Goal: Task Accomplishment & Management: Manage account settings

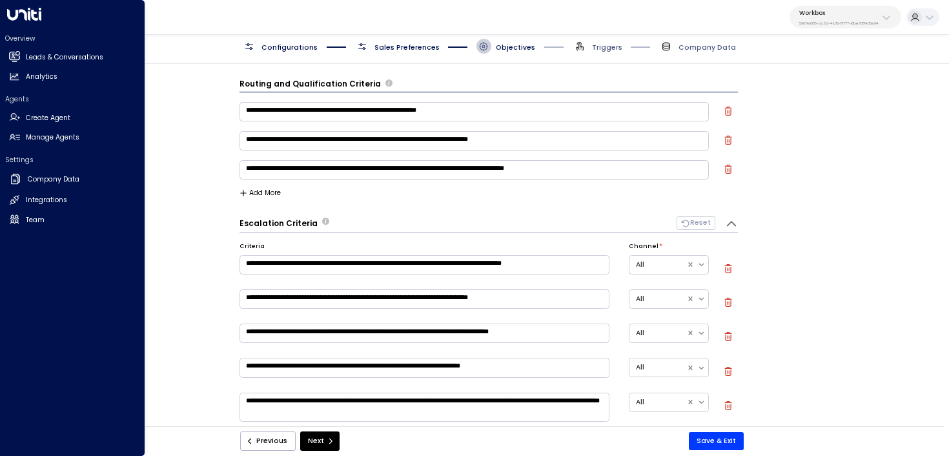
click at [3, 56] on div "Overview Leads & Conversations Leads & Conversations Analytics Analytics Agents…" at bounding box center [72, 228] width 145 height 456
click at [19, 57] on icon at bounding box center [13, 56] width 11 height 8
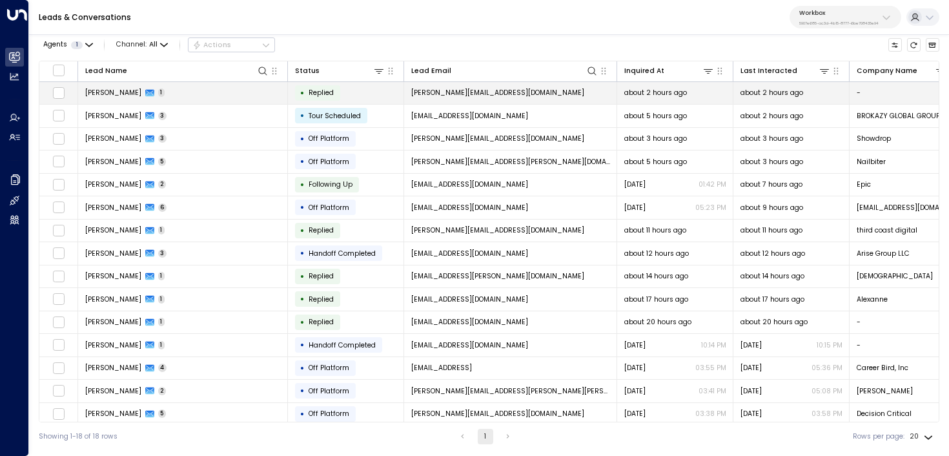
click at [198, 90] on td "chaim olivares 1" at bounding box center [183, 93] width 210 height 23
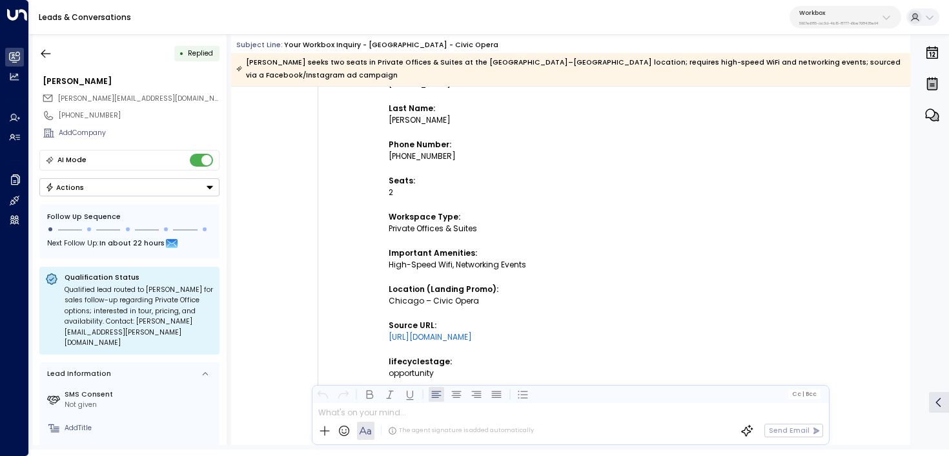
scroll to position [353, 0]
drag, startPoint x: 499, startPoint y: 234, endPoint x: 387, endPoint y: 225, distance: 112.1
click at [389, 225] on td "New submission on HubSpot Form "New Landing Page - Onboarding Form ( Do not del…" at bounding box center [550, 225] width 323 height 684
copy div "Private Offices & Suites"
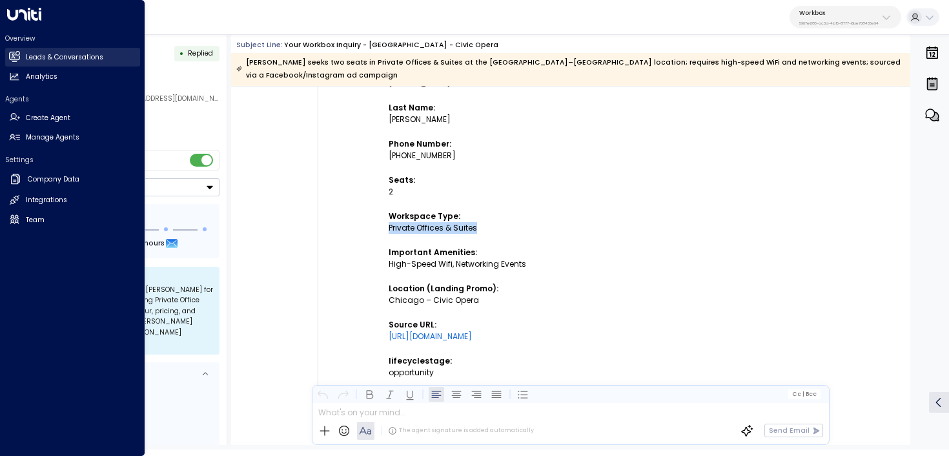
click at [16, 62] on link "Leads & Conversations Leads & Conversations" at bounding box center [72, 57] width 135 height 19
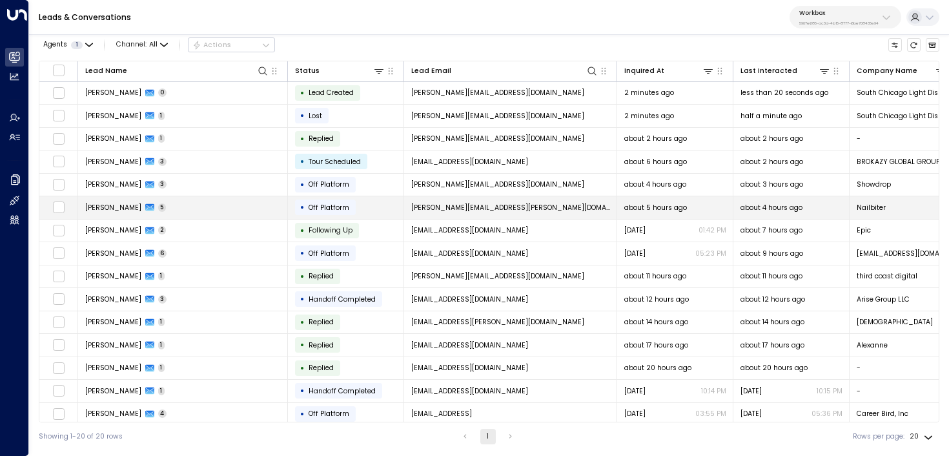
scroll to position [121, 0]
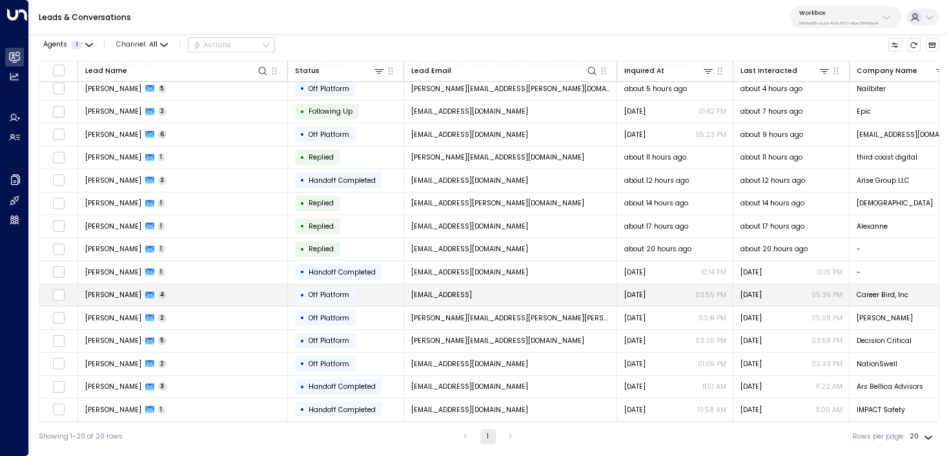
click at [172, 294] on td "Matt Moog 4" at bounding box center [183, 295] width 210 height 23
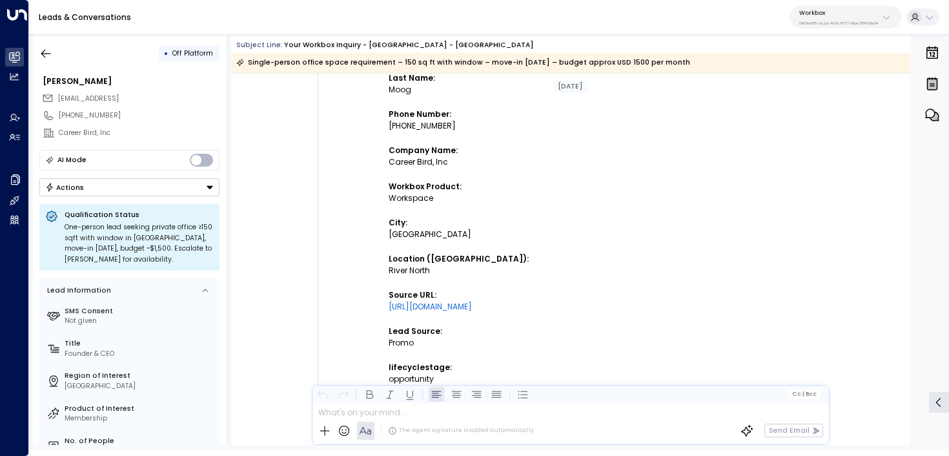
scroll to position [367, 0]
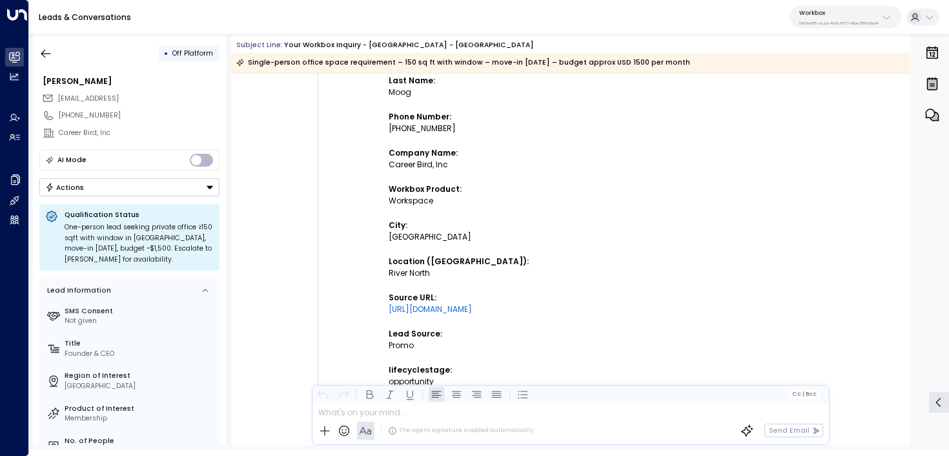
click at [417, 201] on div "Workspace" at bounding box center [550, 201] width 323 height 12
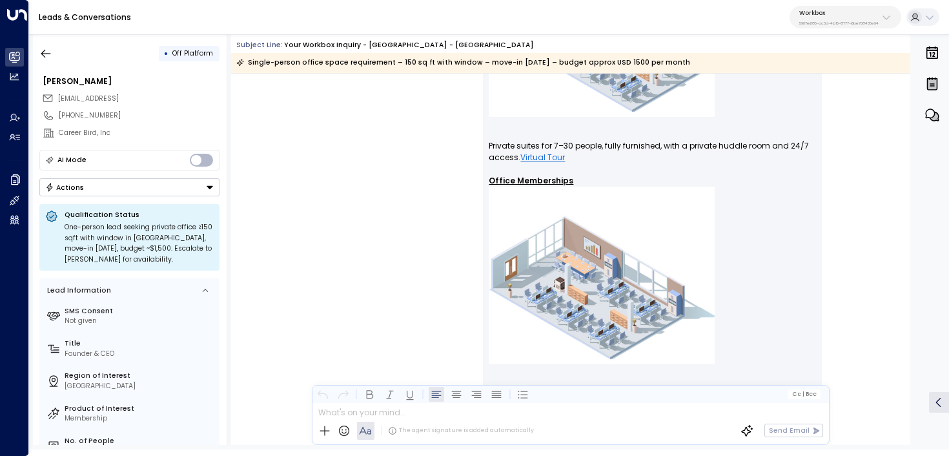
scroll to position [1032, 0]
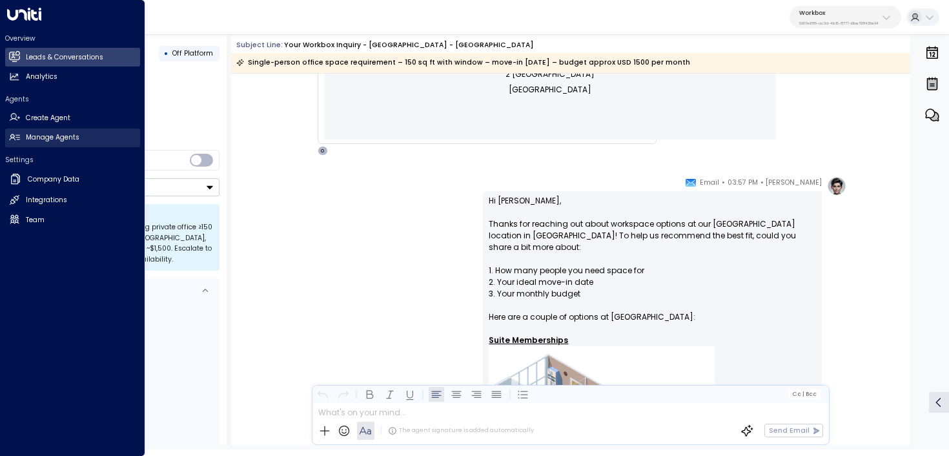
click at [22, 134] on link "Manage Agents Manage Agents" at bounding box center [72, 137] width 135 height 19
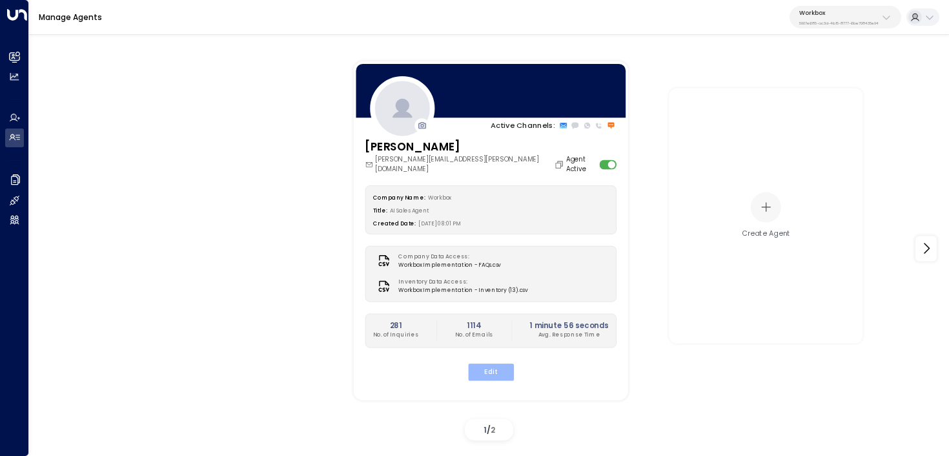
click at [495, 363] on button "Edit" at bounding box center [490, 371] width 46 height 17
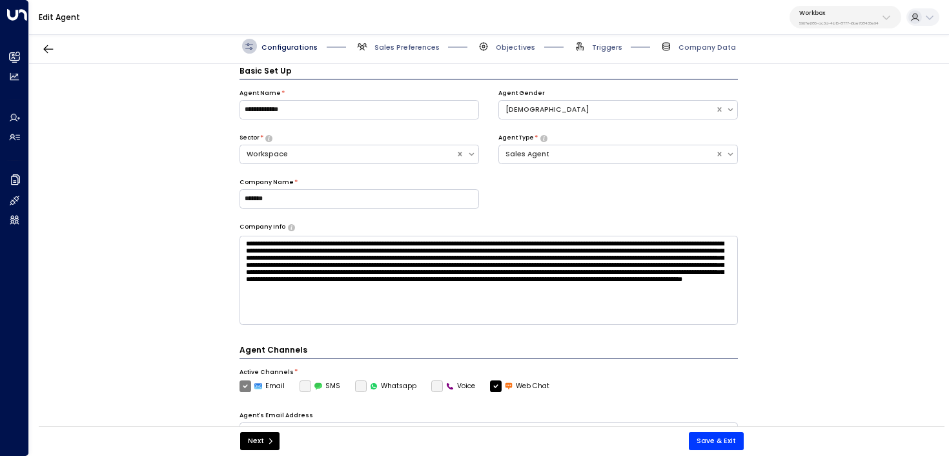
scroll to position [14, 0]
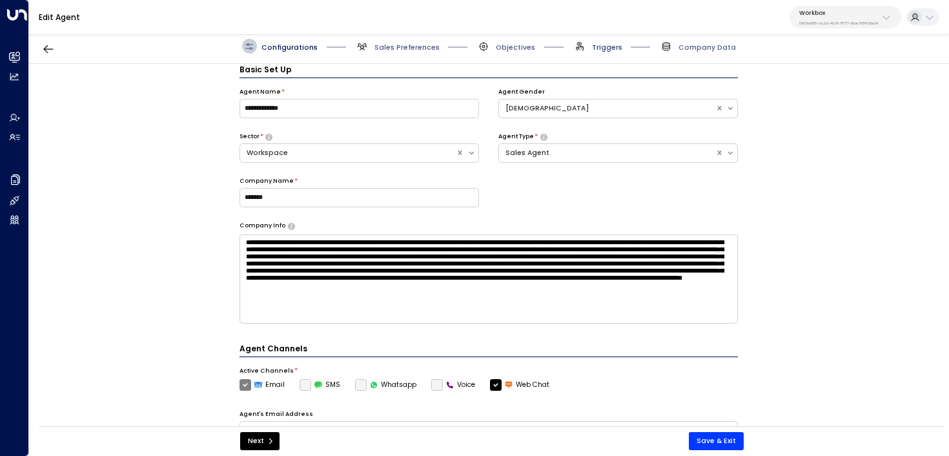
click at [599, 43] on span "Triggers" at bounding box center [607, 48] width 30 height 10
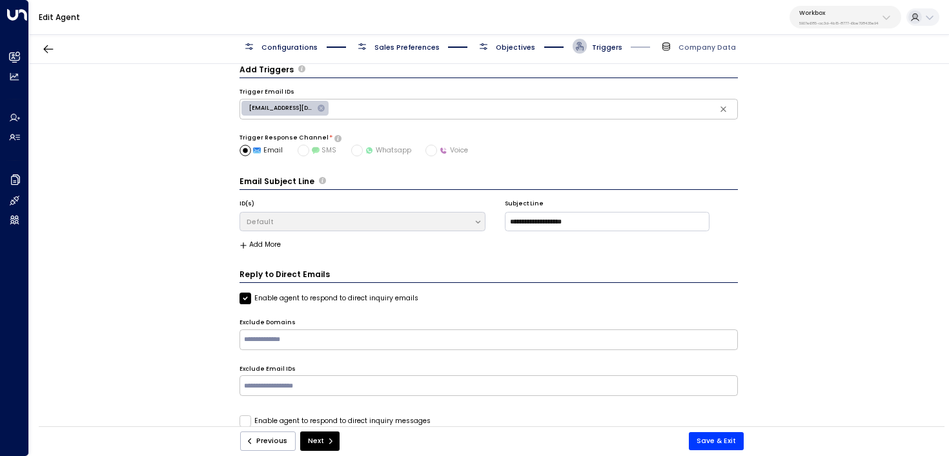
click at [527, 55] on div "Configurations Sales Preferences Objectives Triggers Company Data" at bounding box center [489, 46] width 920 height 35
click at [515, 45] on span "Objectives" at bounding box center [515, 48] width 39 height 10
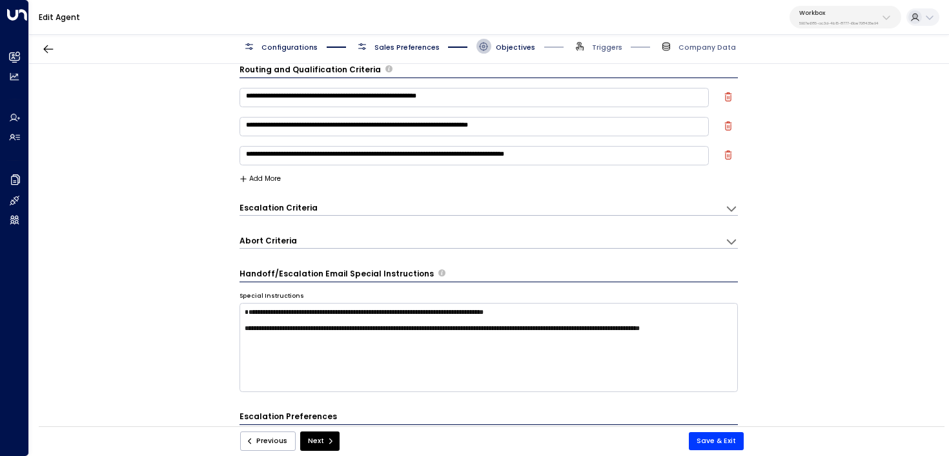
click at [271, 175] on button "Add More" at bounding box center [261, 179] width 42 height 8
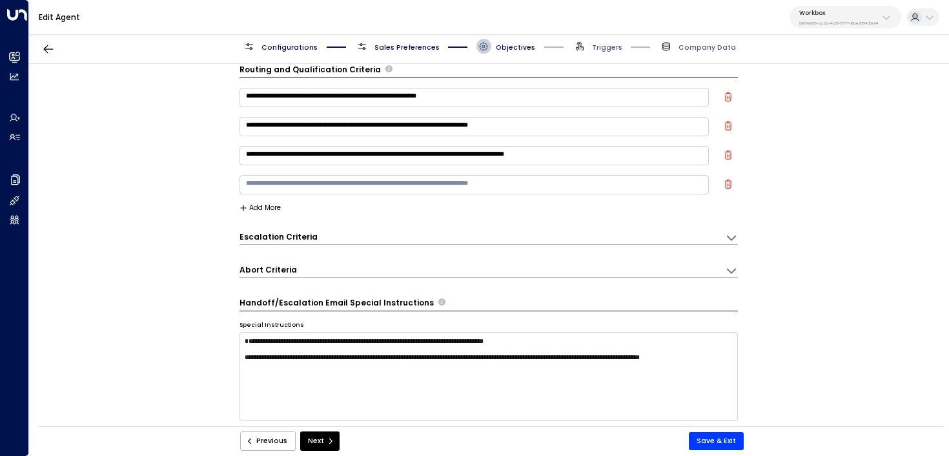
click at [279, 184] on textarea at bounding box center [475, 184] width 470 height 19
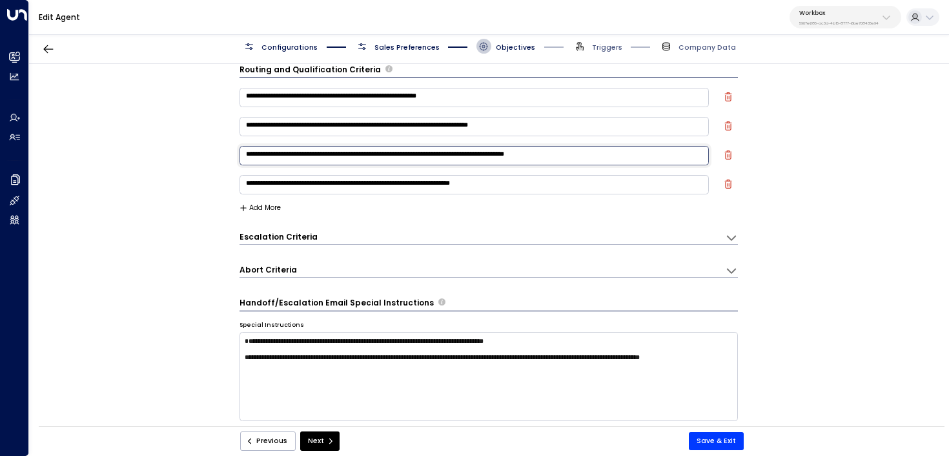
drag, startPoint x: 635, startPoint y: 155, endPoint x: 110, endPoint y: 176, distance: 524.7
click at [110, 176] on div "**********" at bounding box center [488, 248] width 919 height 369
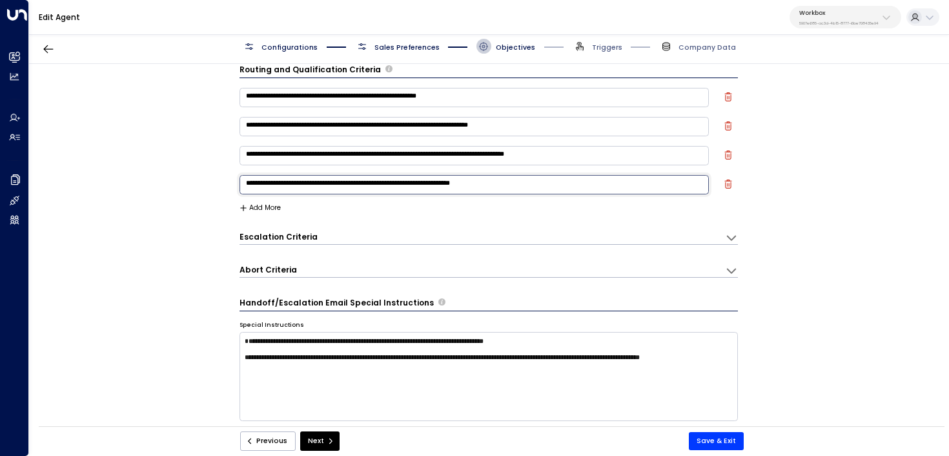
click at [569, 182] on textarea "**********" at bounding box center [475, 184] width 470 height 19
type textarea "**********"
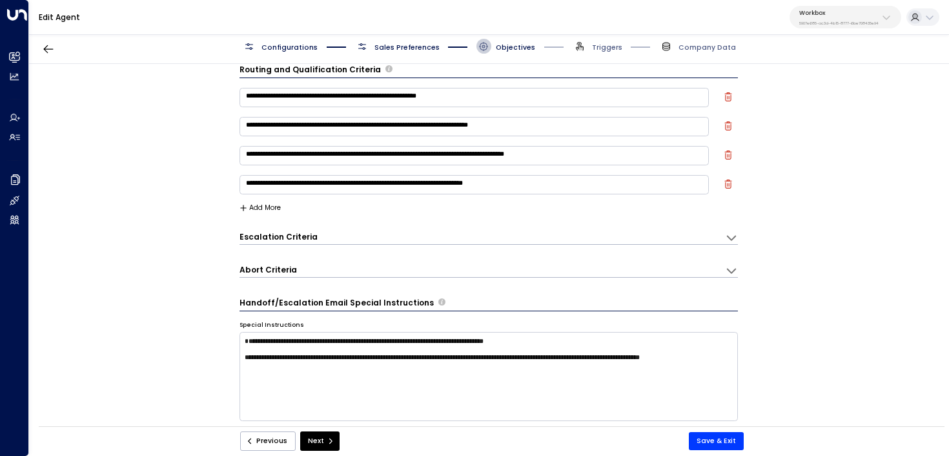
click at [724, 160] on div at bounding box center [729, 158] width 10 height 29
click at [724, 158] on icon "button" at bounding box center [727, 154] width 7 height 9
type textarea "**********"
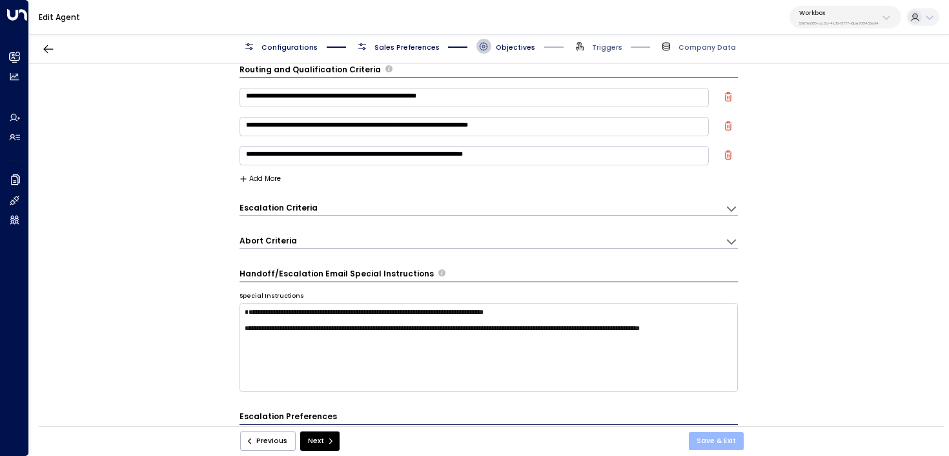
click at [724, 435] on button "Save & Exit" at bounding box center [716, 441] width 55 height 18
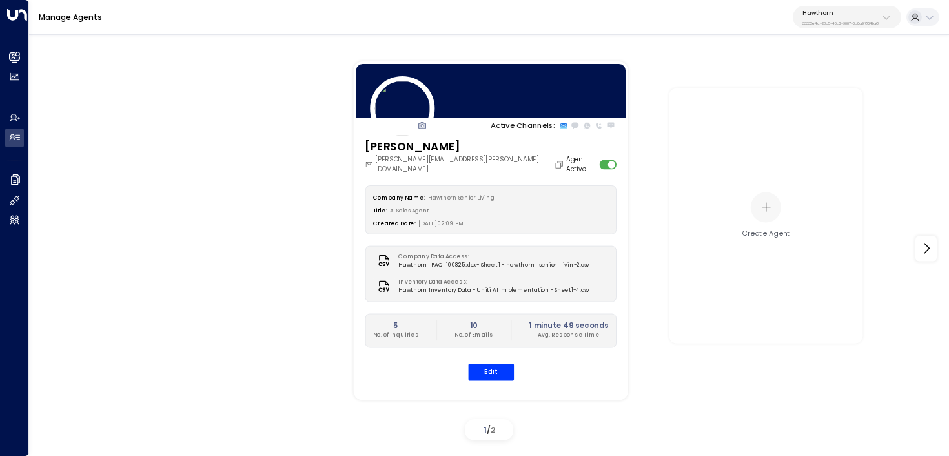
click at [409, 107] on img at bounding box center [401, 108] width 65 height 65
click at [422, 127] on icon "button" at bounding box center [422, 125] width 8 height 6
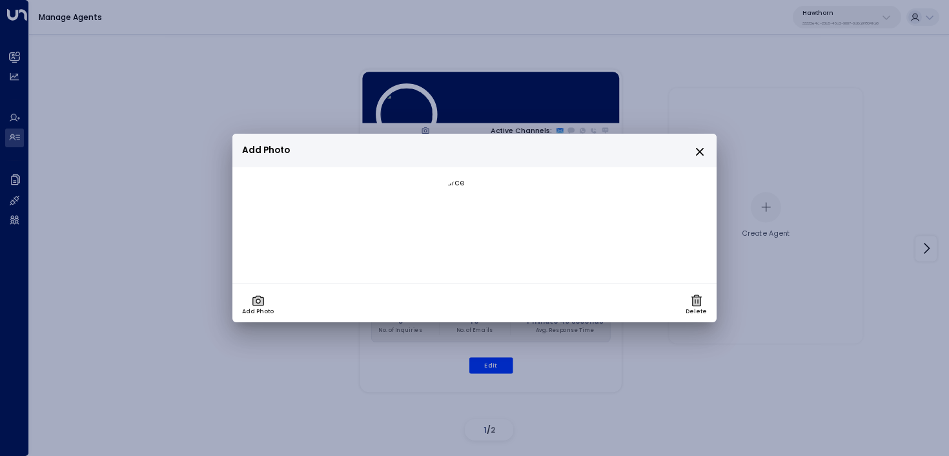
click at [702, 150] on icon "close" at bounding box center [700, 152] width 12 height 12
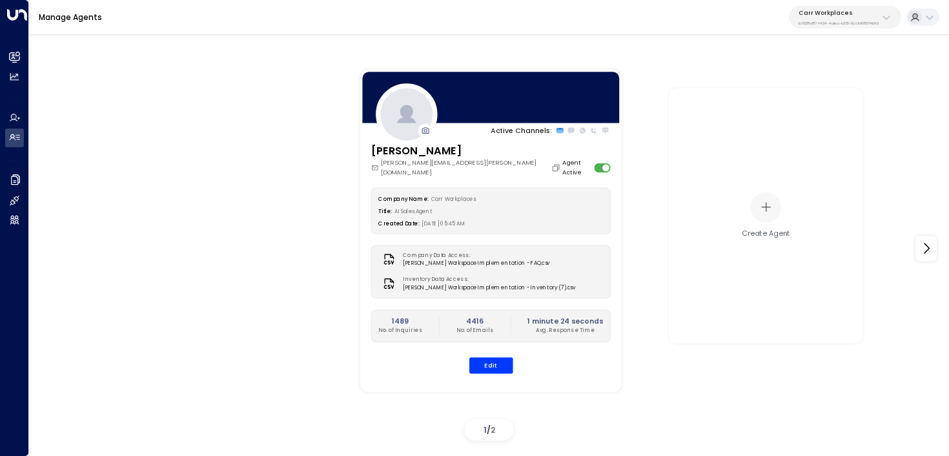
click at [861, 22] on p "b7928a87-f434-4dea-b015-5ccb68974bfd" at bounding box center [839, 23] width 80 height 5
type input "*******"
click at [851, 79] on div "Hawthorn ID: 33332e4c-23b5-45a2-9007-0d0a9f804fa6" at bounding box center [864, 88] width 138 height 20
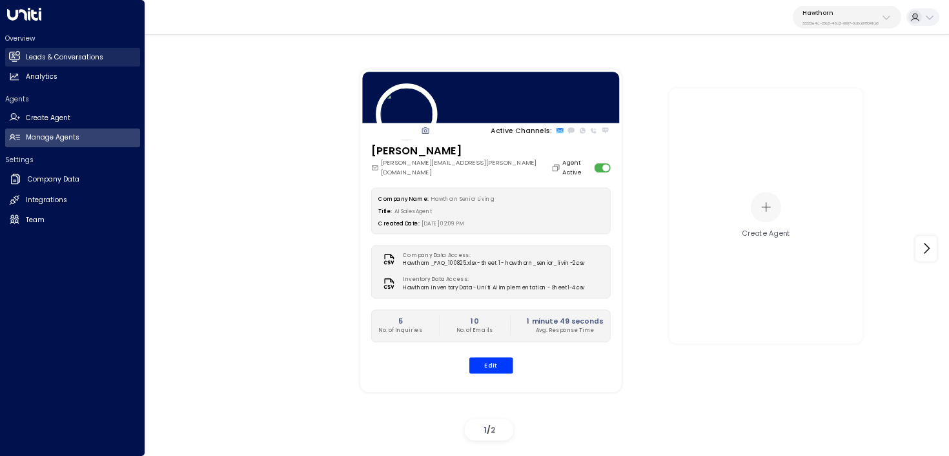
click at [47, 55] on h2 "Leads & Conversations" at bounding box center [64, 57] width 77 height 10
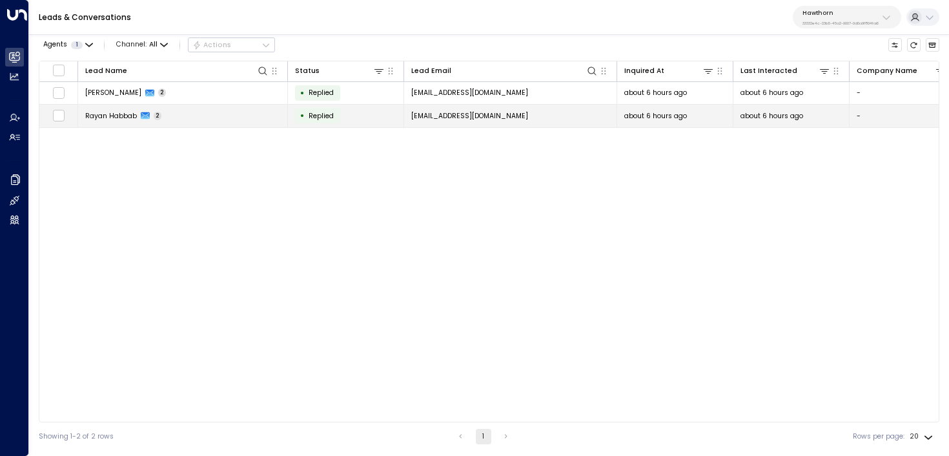
click at [180, 112] on td "Rayan Habbab 2" at bounding box center [183, 116] width 210 height 23
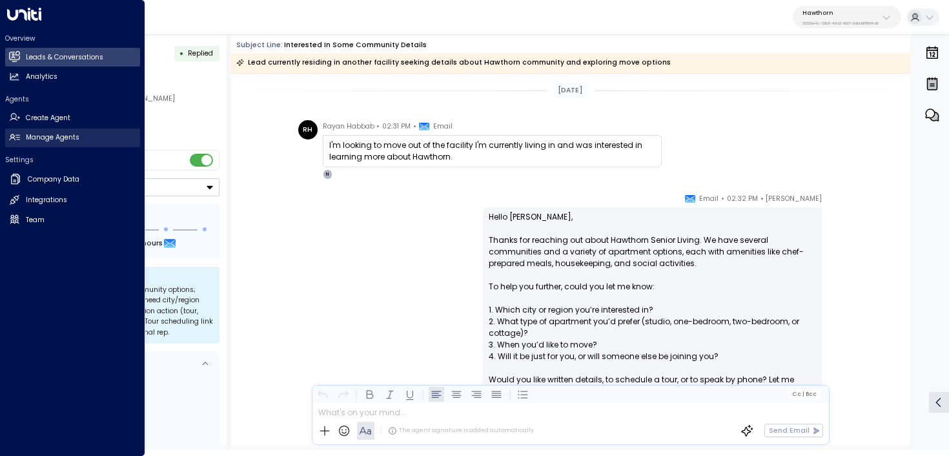
click at [20, 137] on link "Manage Agents Manage Agents" at bounding box center [72, 137] width 135 height 19
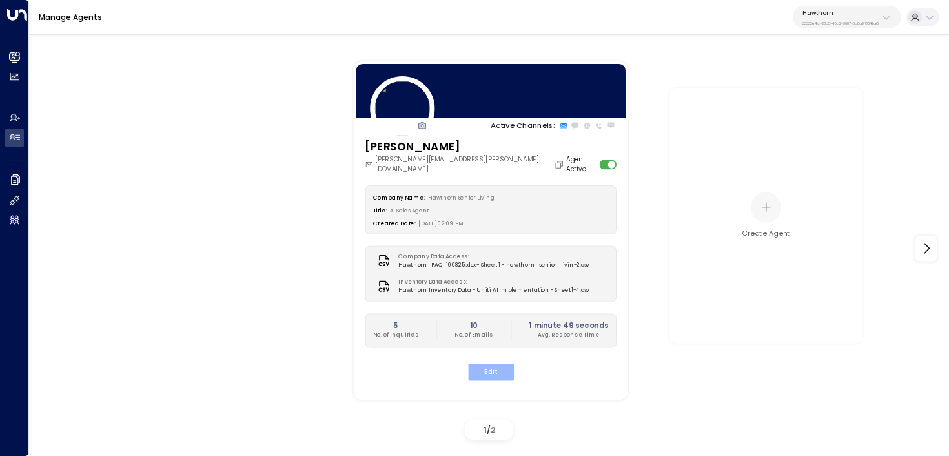
click at [498, 364] on button "Edit" at bounding box center [490, 371] width 46 height 17
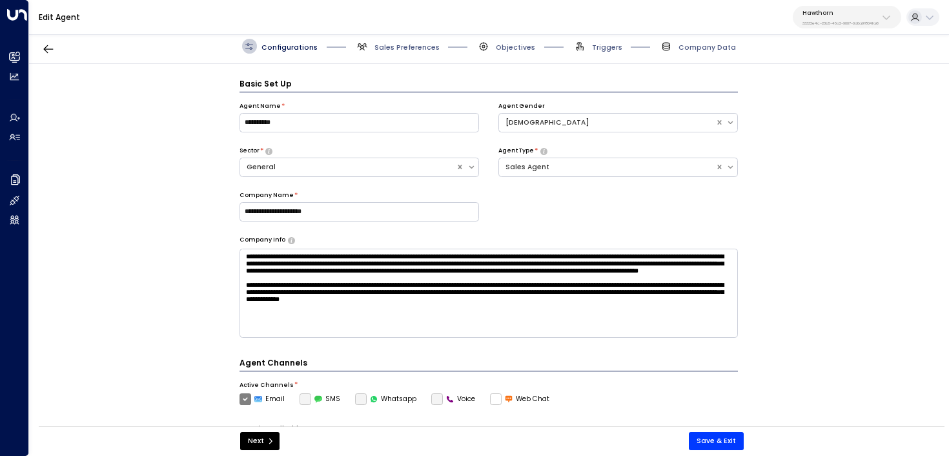
scroll to position [14, 0]
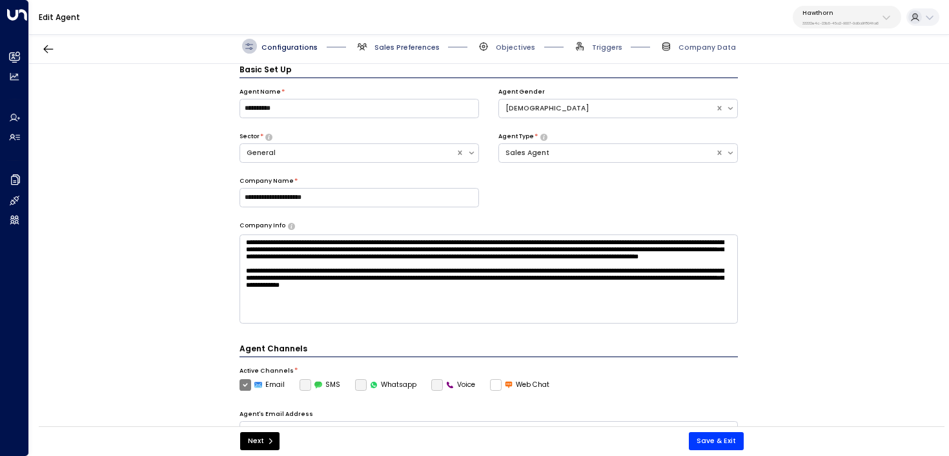
click at [385, 48] on span "Sales Preferences" at bounding box center [406, 48] width 65 height 10
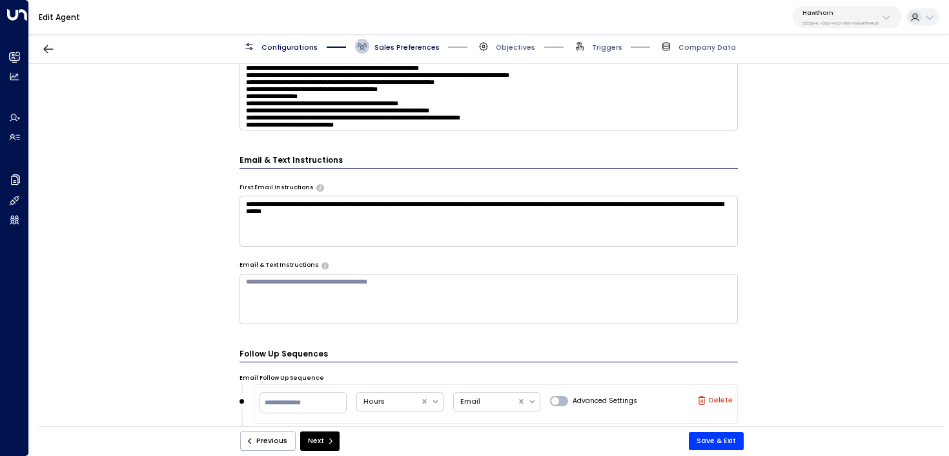
scroll to position [376, 0]
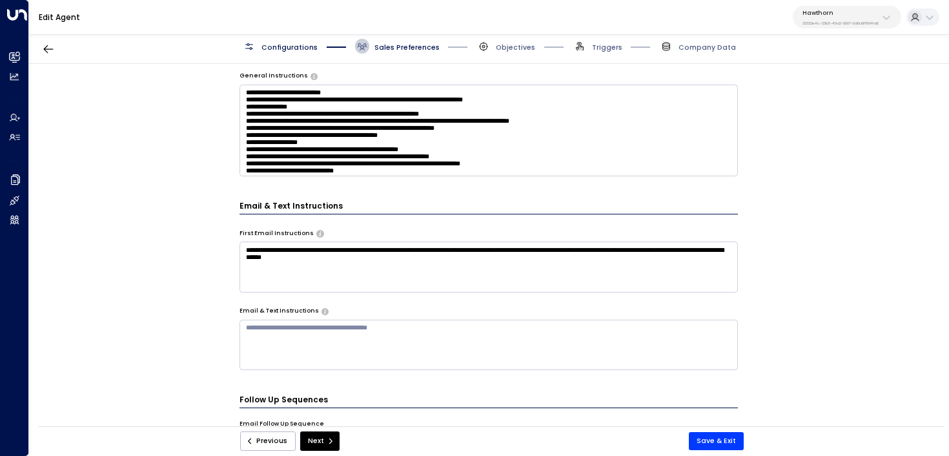
click at [456, 267] on textarea "**********" at bounding box center [489, 266] width 499 height 50
click at [192, 322] on div "**********" at bounding box center [488, 248] width 919 height 369
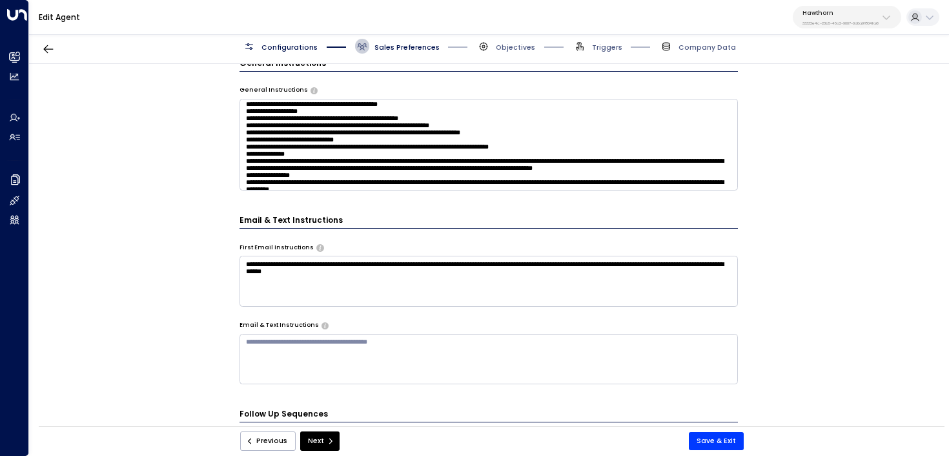
scroll to position [45, 0]
click at [278, 136] on textarea at bounding box center [489, 145] width 499 height 92
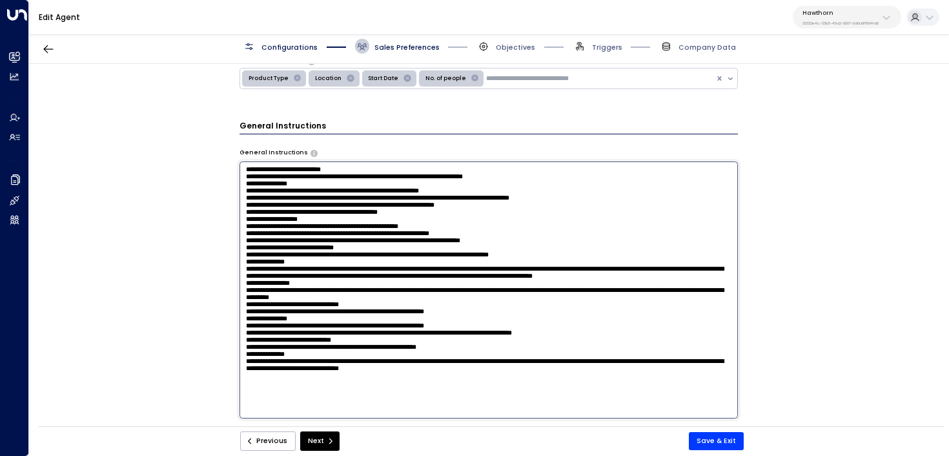
scroll to position [250, 0]
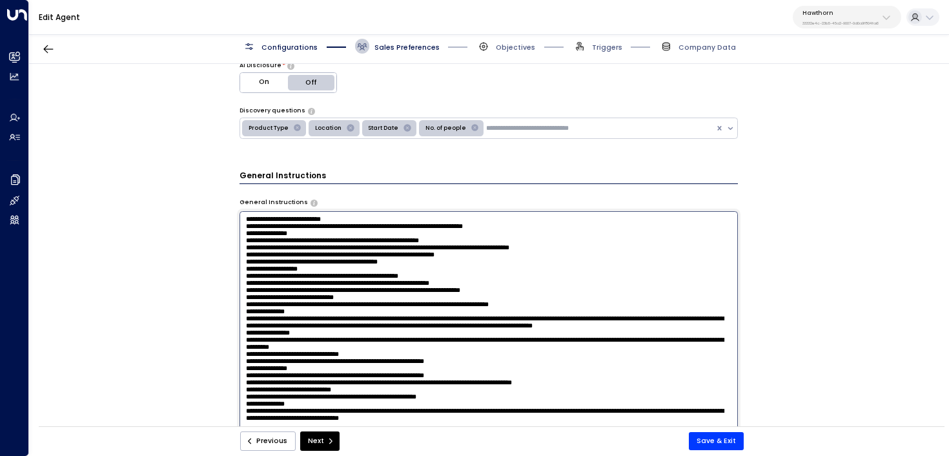
click at [294, 126] on icon "Remove Product Type" at bounding box center [297, 128] width 7 height 7
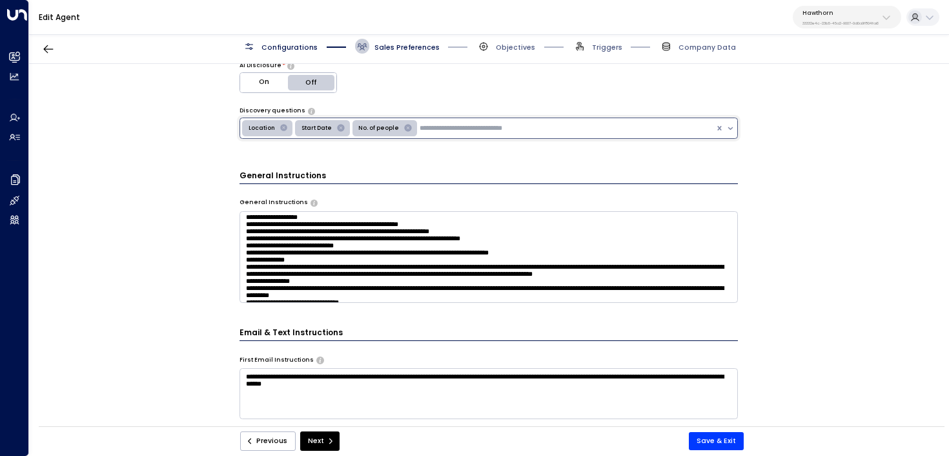
click at [405, 125] on icon "Remove No. of people" at bounding box center [408, 128] width 7 height 7
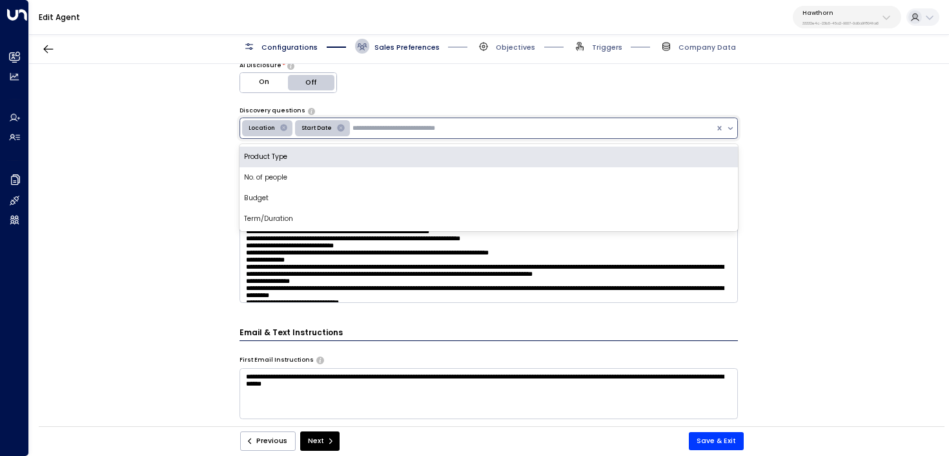
click at [416, 128] on input "text" at bounding box center [416, 128] width 126 height 10
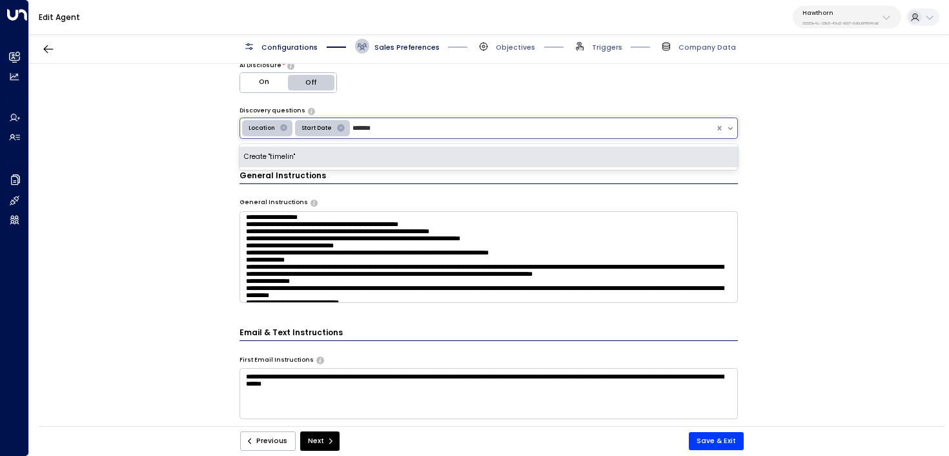
type input "********"
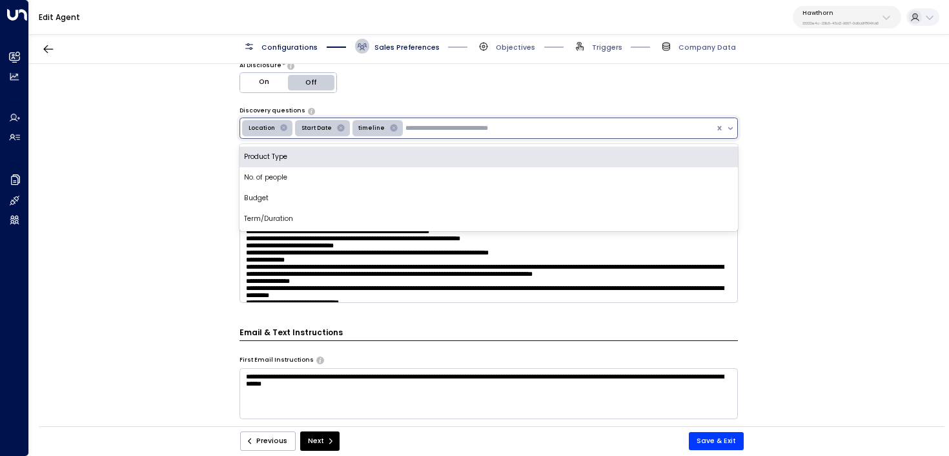
click at [336, 125] on icon "Remove Start Date" at bounding box center [340, 127] width 9 height 9
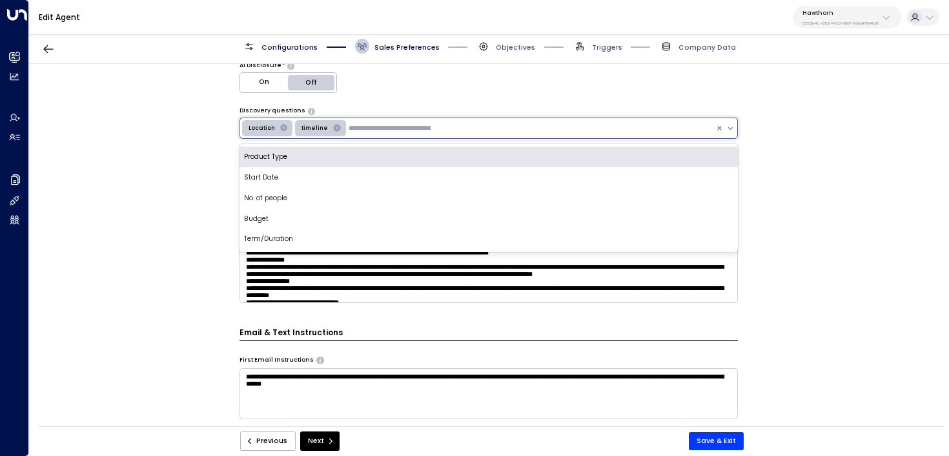
click at [172, 234] on div "**********" at bounding box center [488, 248] width 919 height 369
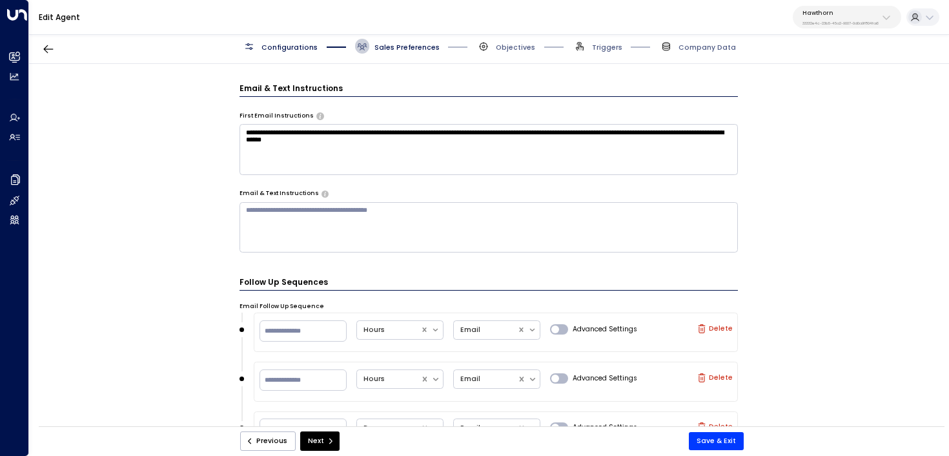
scroll to position [557, 0]
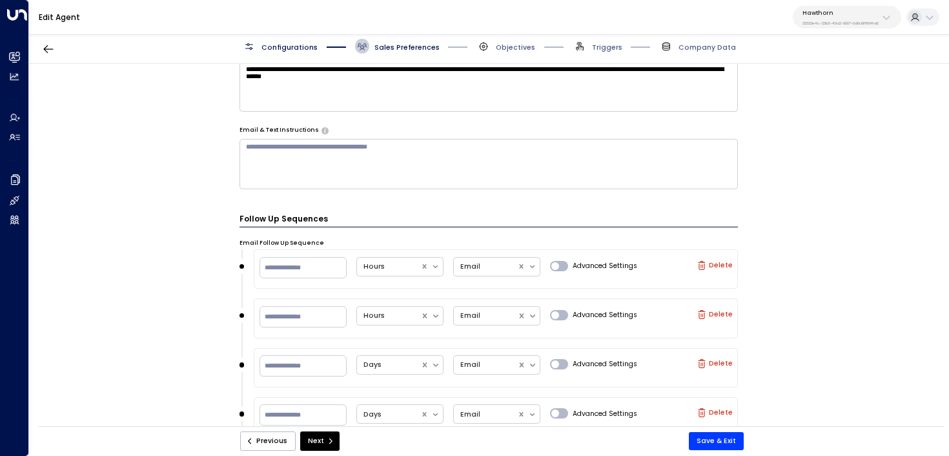
click at [312, 147] on textarea at bounding box center [489, 164] width 499 height 50
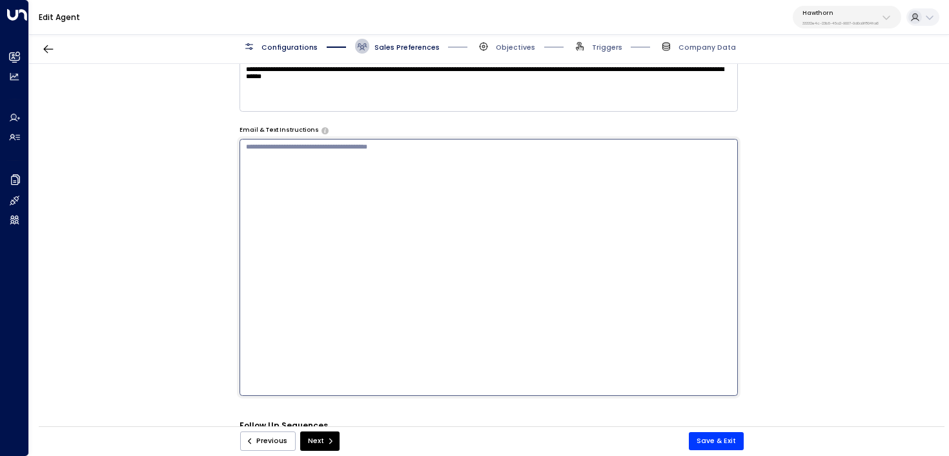
scroll to position [411, 0]
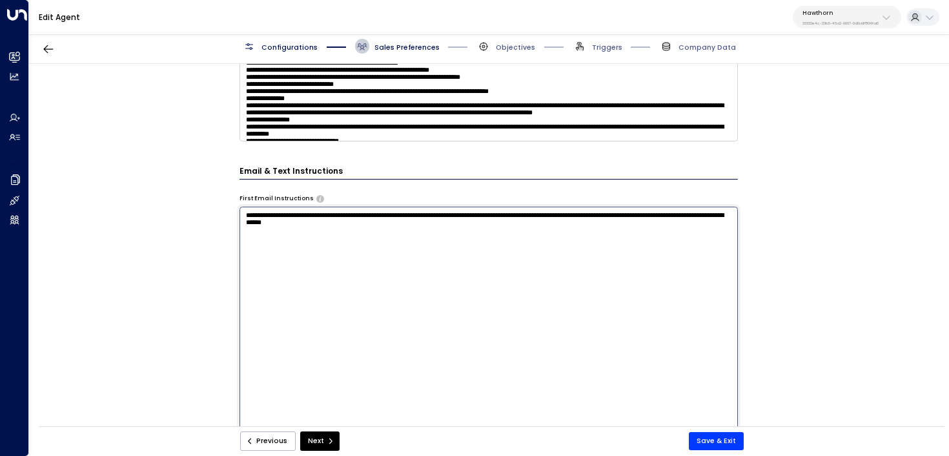
drag, startPoint x: 469, startPoint y: 237, endPoint x: 142, endPoint y: 176, distance: 332.4
click at [142, 176] on div "**********" at bounding box center [488, 248] width 919 height 369
paste textarea "**********"
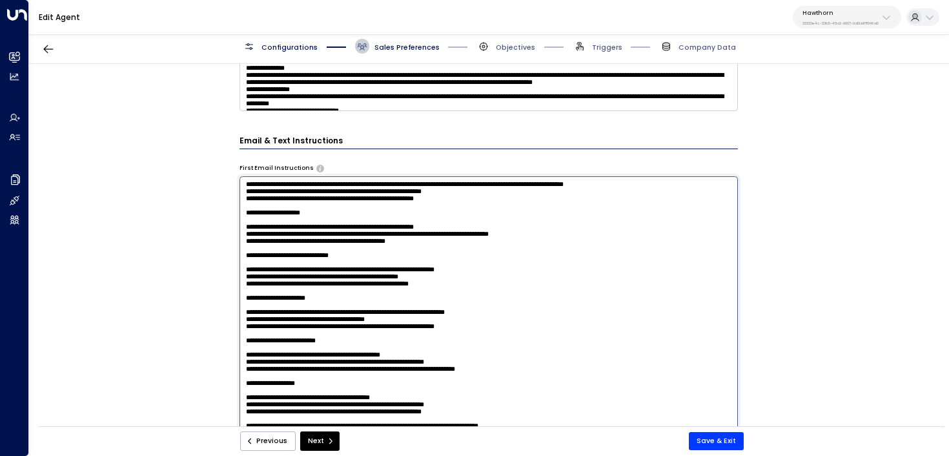
scroll to position [0, 0]
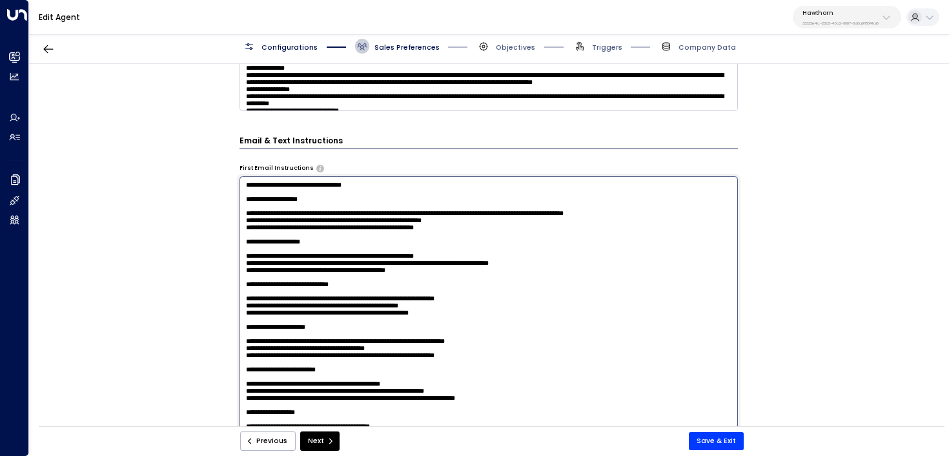
type textarea "**********"
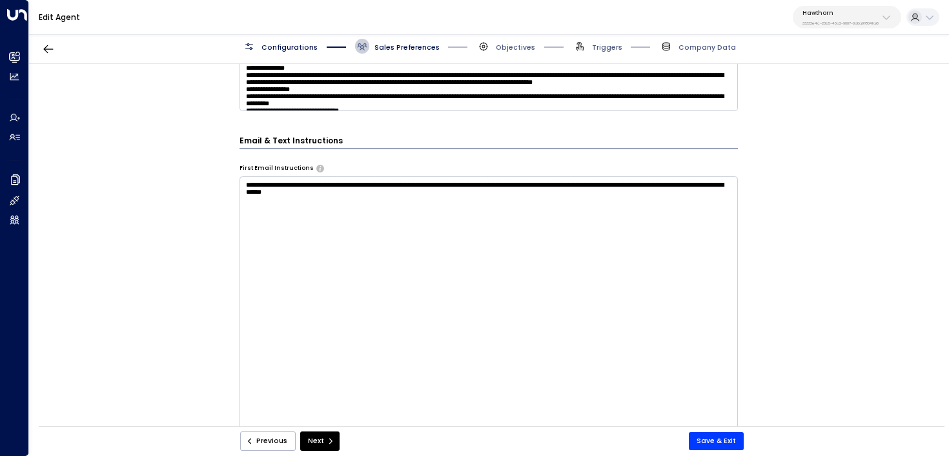
click at [161, 253] on div "**********" at bounding box center [488, 248] width 919 height 369
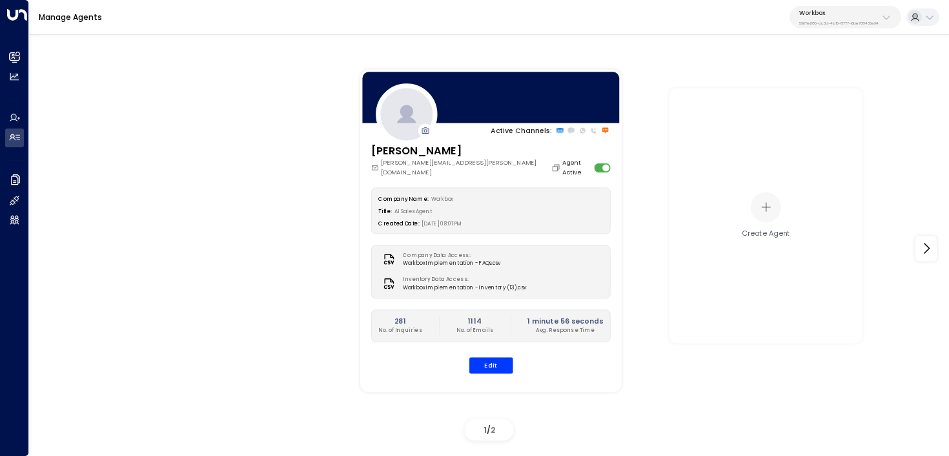
click at [850, 11] on p "Workbox" at bounding box center [838, 13] width 79 height 8
click at [125, 251] on div "Active Channels: [PERSON_NAME] [PERSON_NAME][EMAIL_ADDRESS][PERSON_NAME][DOMAIN…" at bounding box center [490, 249] width 872 height 394
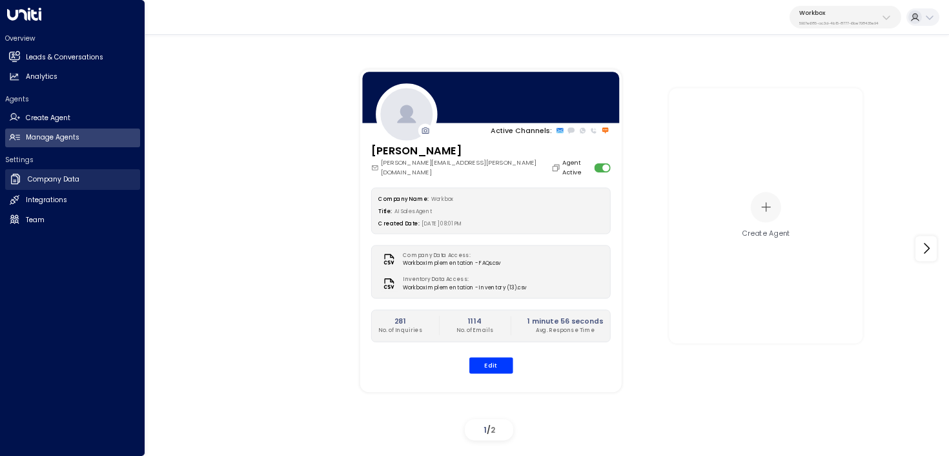
click at [17, 179] on icon at bounding box center [15, 179] width 9 height 10
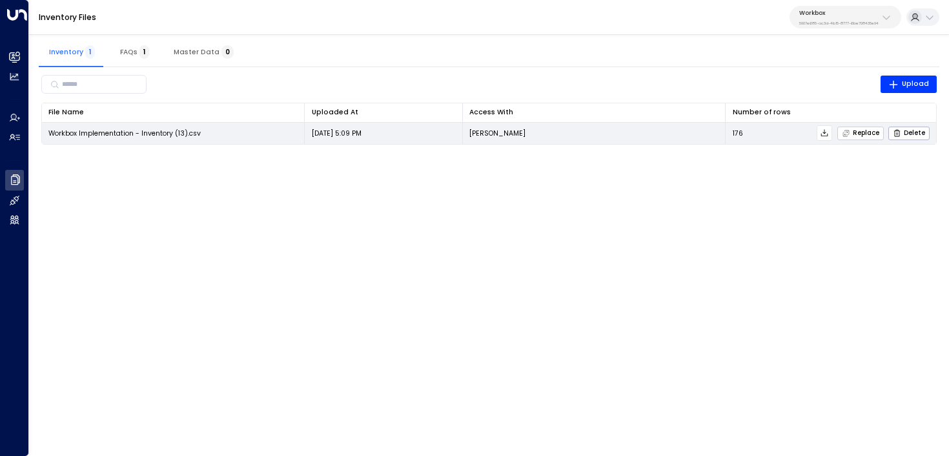
click at [872, 132] on span "Replace" at bounding box center [860, 133] width 37 height 8
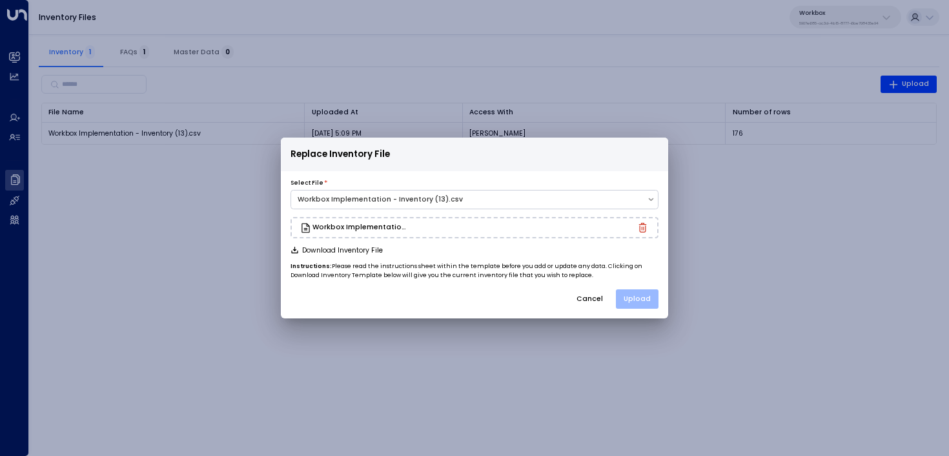
click at [651, 300] on button "Upload" at bounding box center [637, 298] width 43 height 19
